Goal: Find specific page/section: Find specific page/section

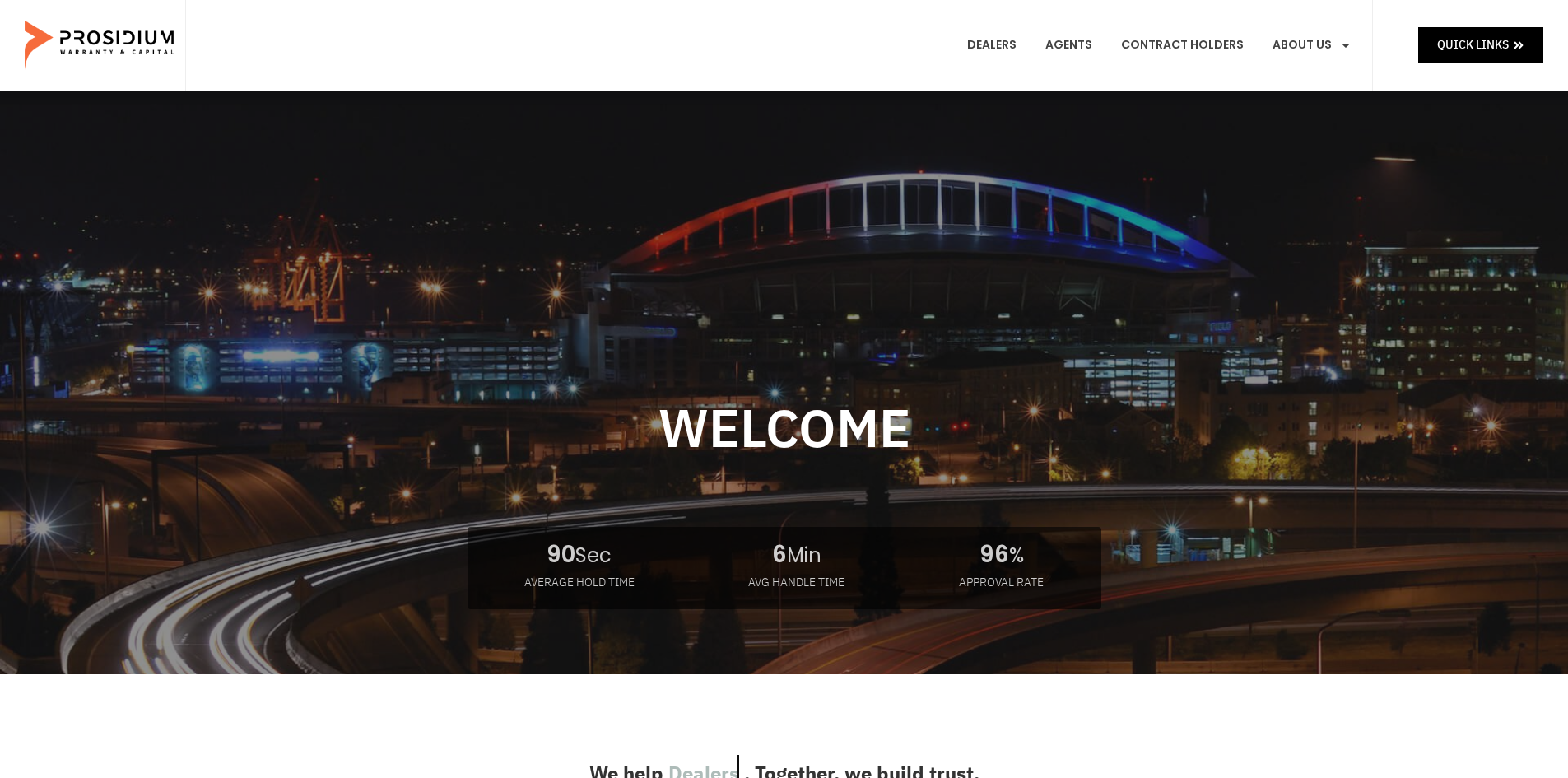
click at [68, 44] on img at bounding box center [101, 45] width 153 height 83
click at [1463, 51] on span "Quick Links" at bounding box center [1473, 44] width 72 height 21
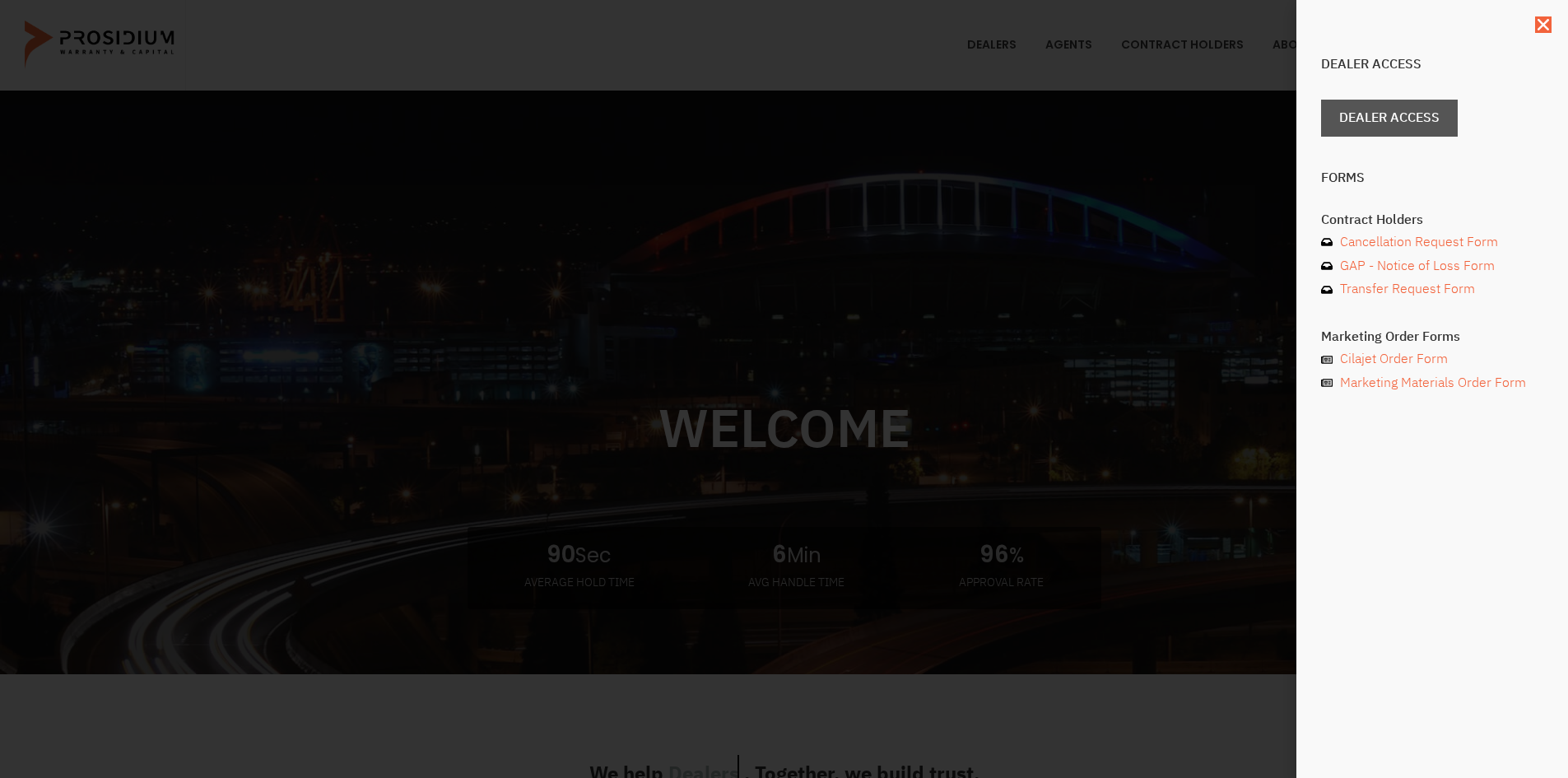
click at [1404, 114] on span "Dealer Access" at bounding box center [1390, 118] width 101 height 24
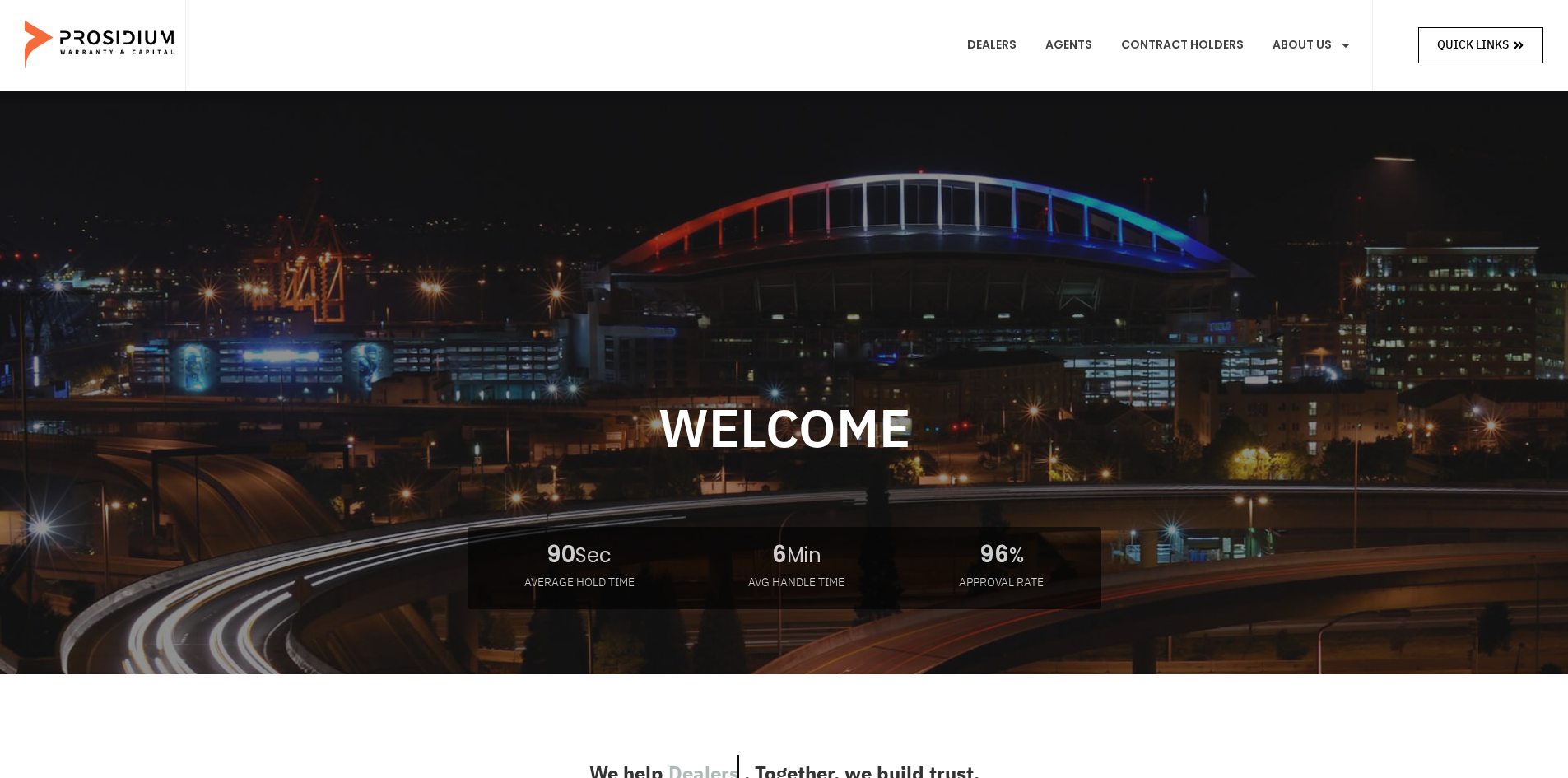
click at [1524, 33] on link "Quick Links" at bounding box center [1480, 45] width 125 height 35
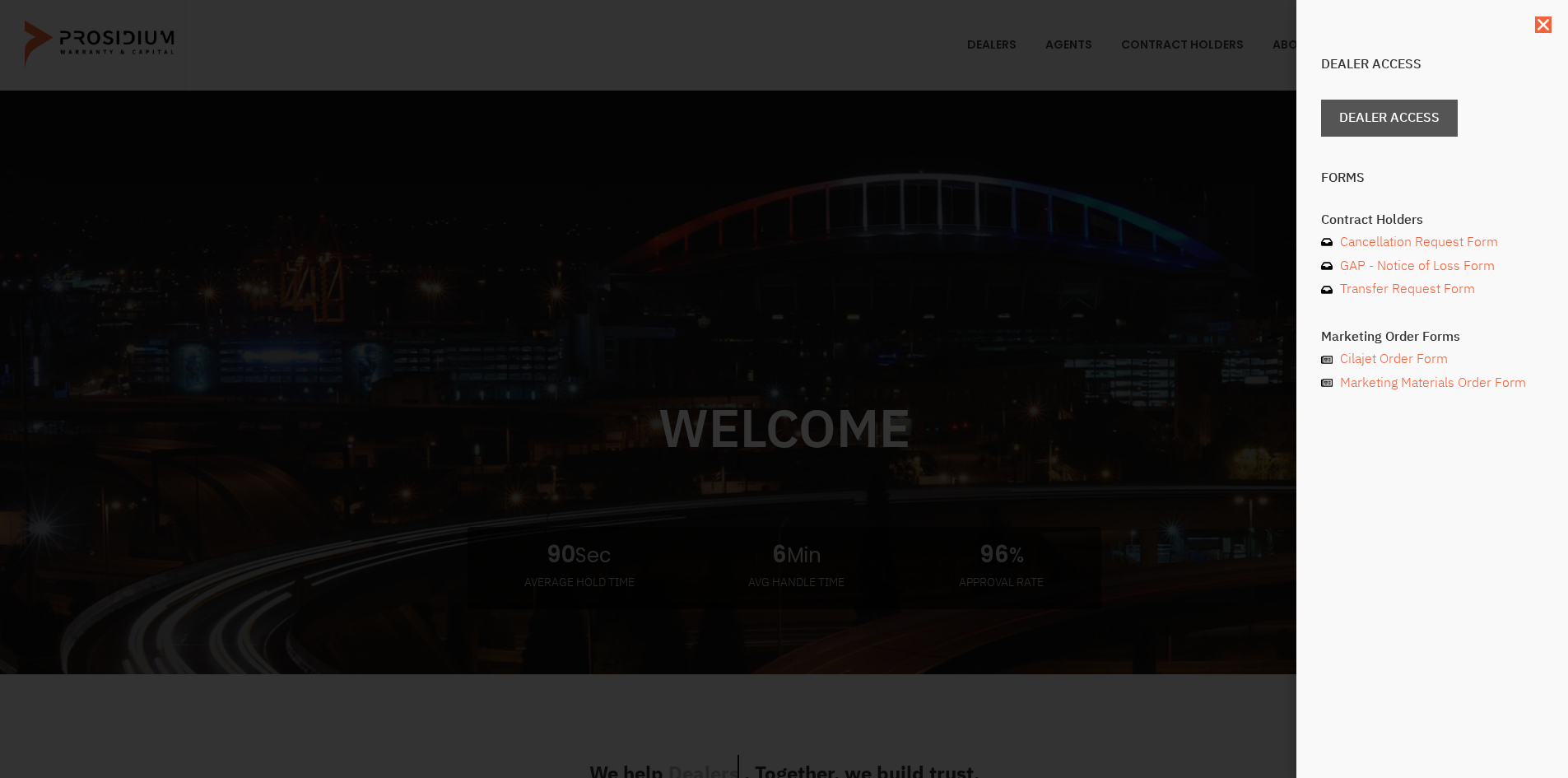
click at [1440, 120] on span "Dealer Access" at bounding box center [1390, 118] width 101 height 24
